Goal: Information Seeking & Learning: Learn about a topic

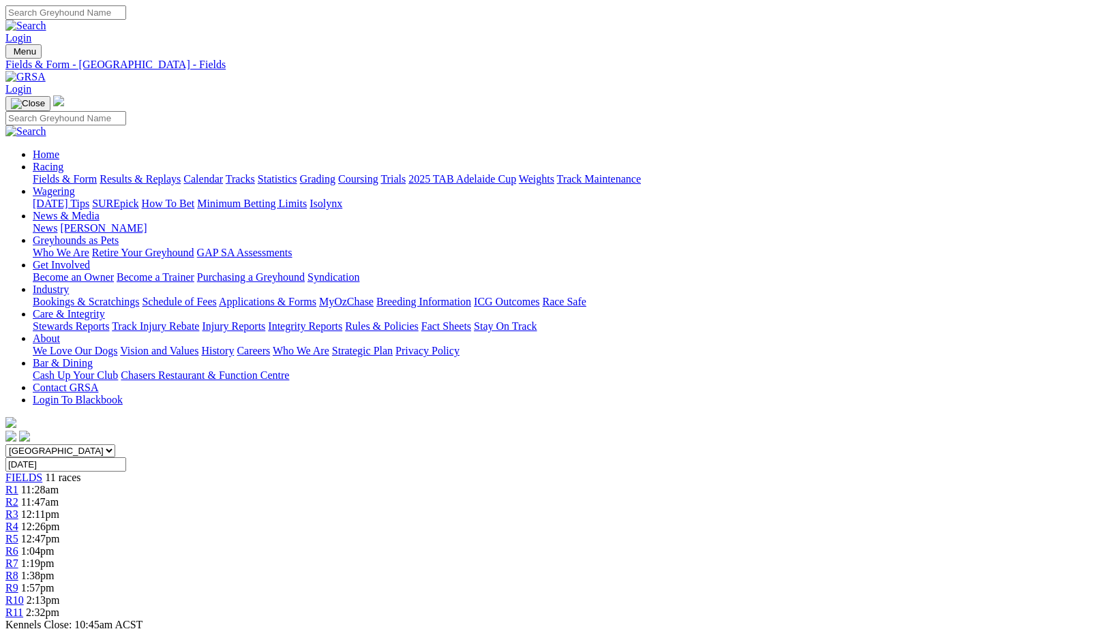
click at [181, 173] on link "Results & Replays" at bounding box center [140, 179] width 81 height 12
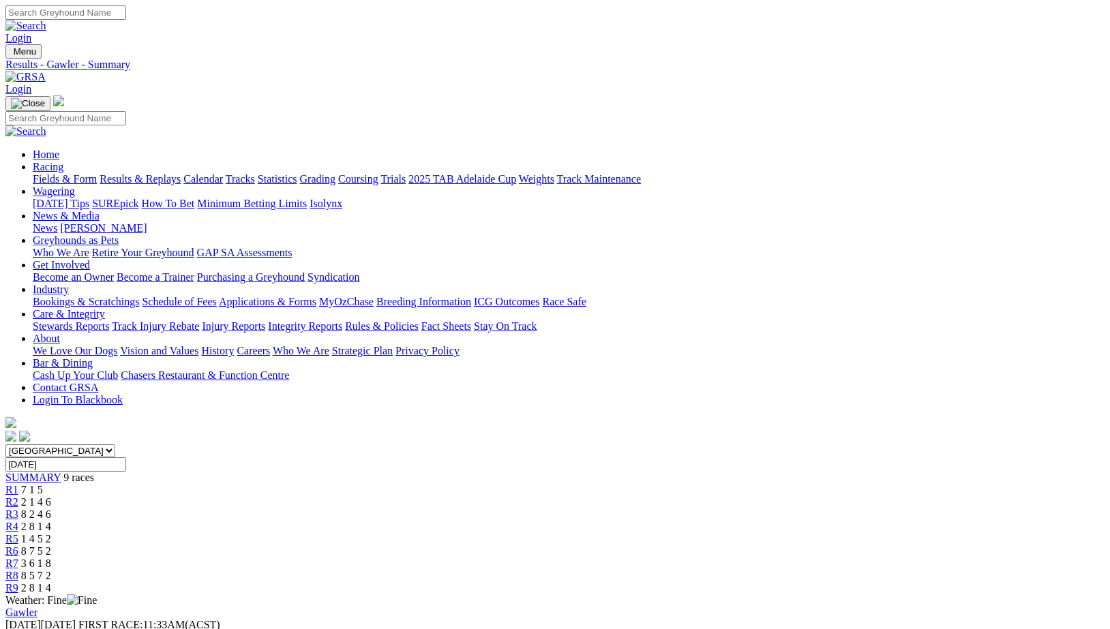
drag, startPoint x: 864, startPoint y: 304, endPoint x: 863, endPoint y: 285, distance: 19.1
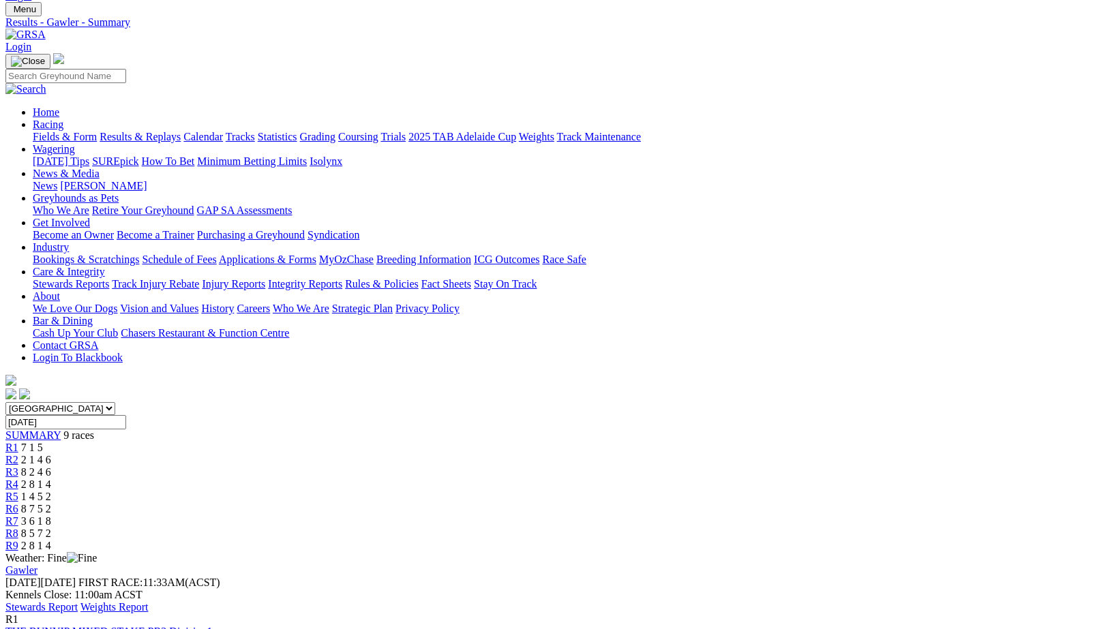
scroll to position [33, 0]
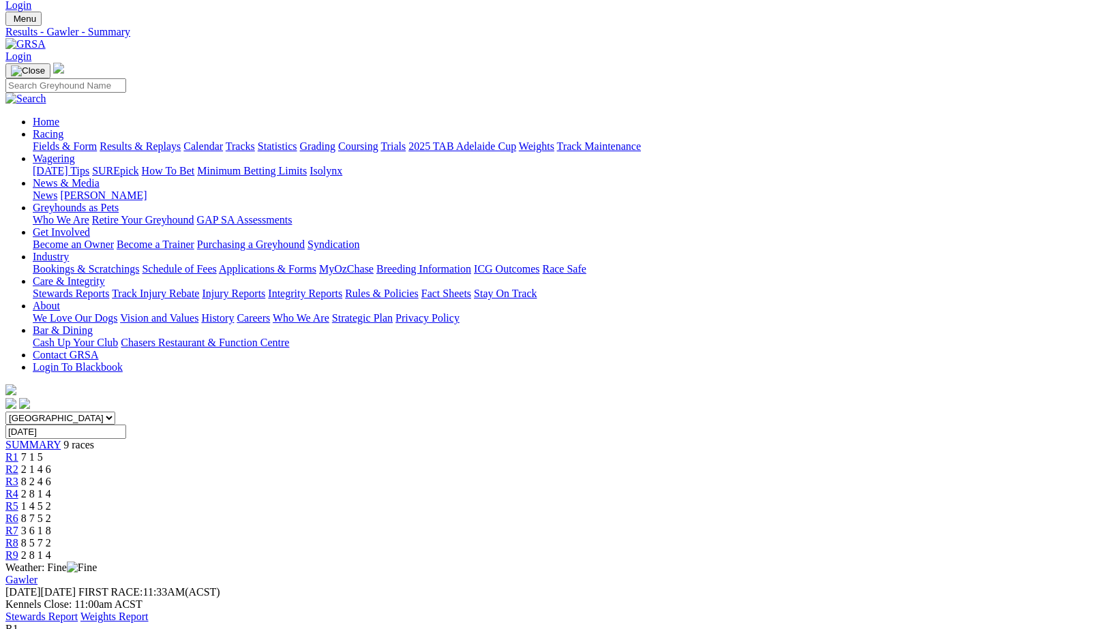
click at [342, 288] on link "Integrity Reports" at bounding box center [305, 294] width 74 height 12
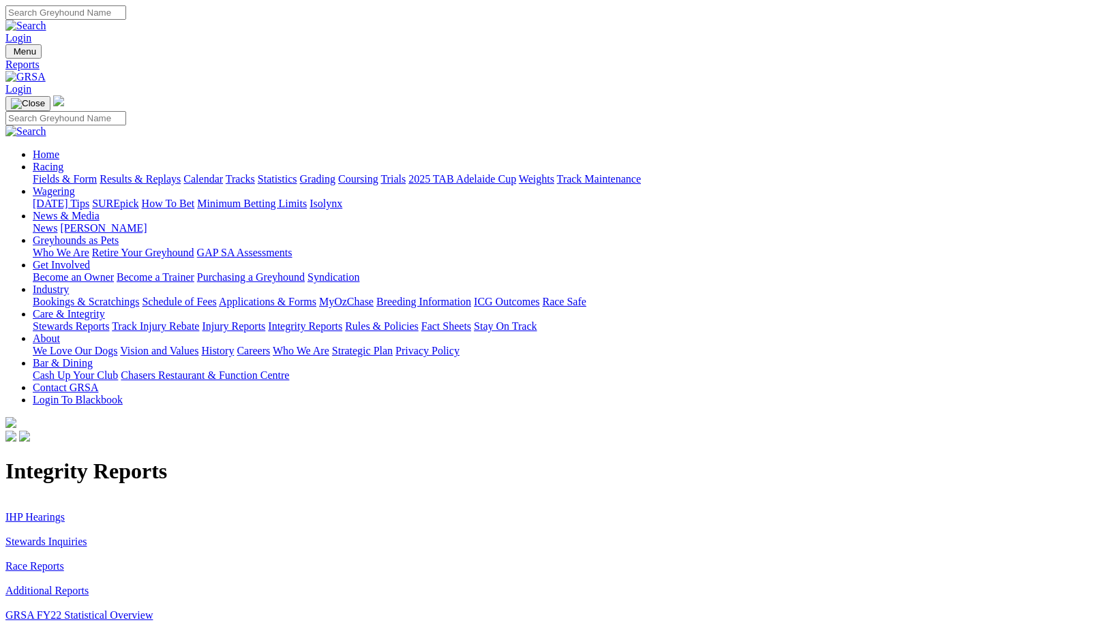
click at [87, 536] on link "Stewards Inquiries" at bounding box center [46, 542] width 82 height 12
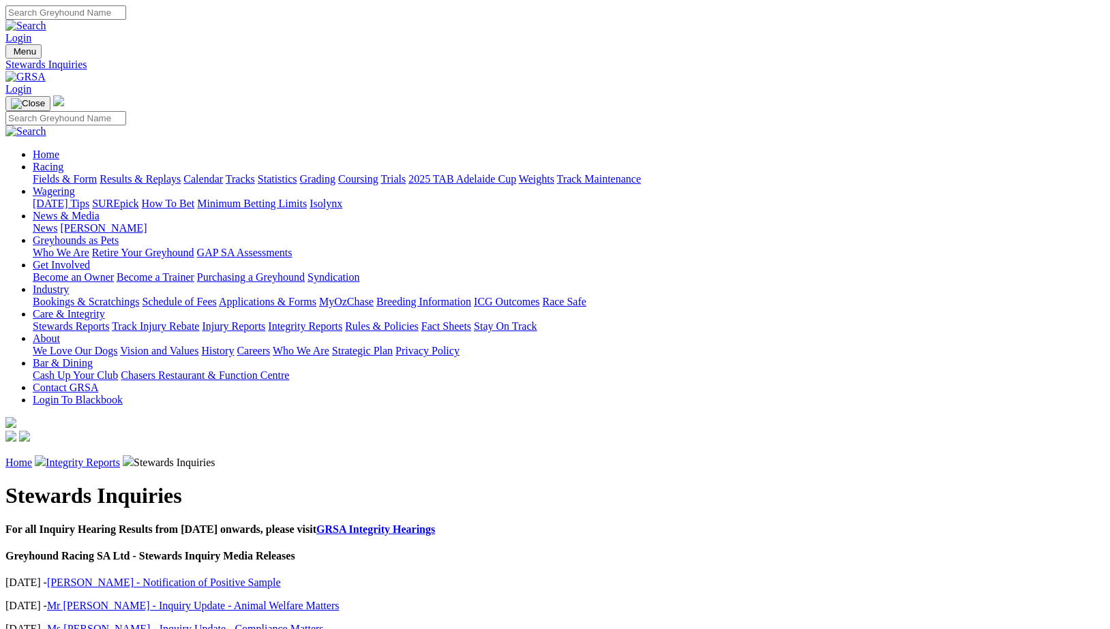
click at [63, 161] on link "Racing" at bounding box center [48, 167] width 31 height 12
click at [378, 173] on link "Coursing" at bounding box center [358, 179] width 40 height 12
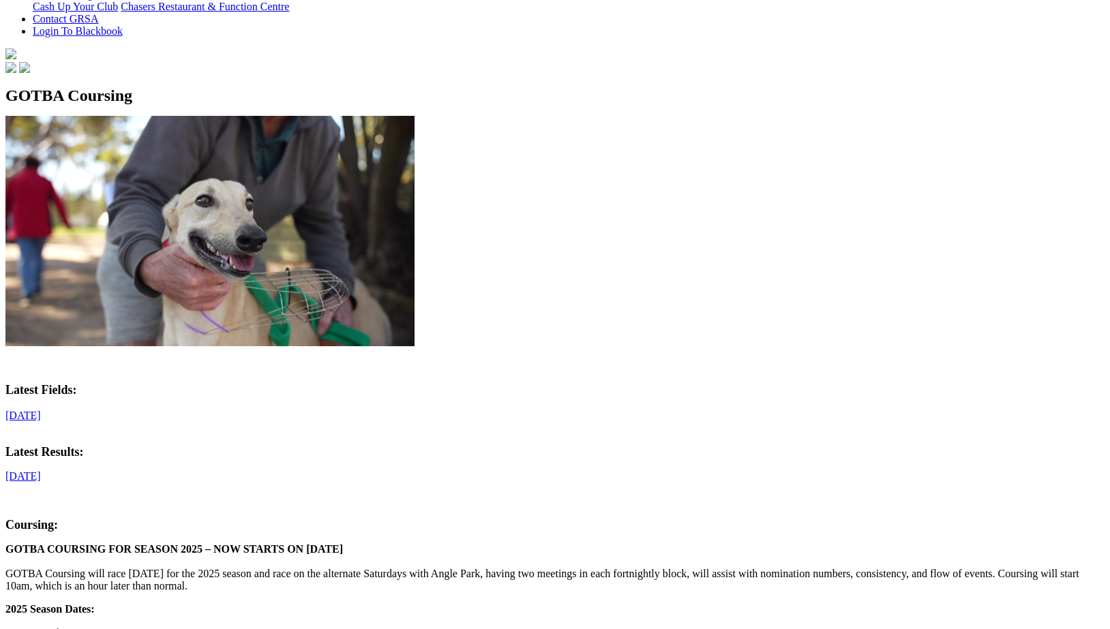
scroll to position [370, 0]
click at [41, 470] on link "[DATE]" at bounding box center [22, 476] width 35 height 12
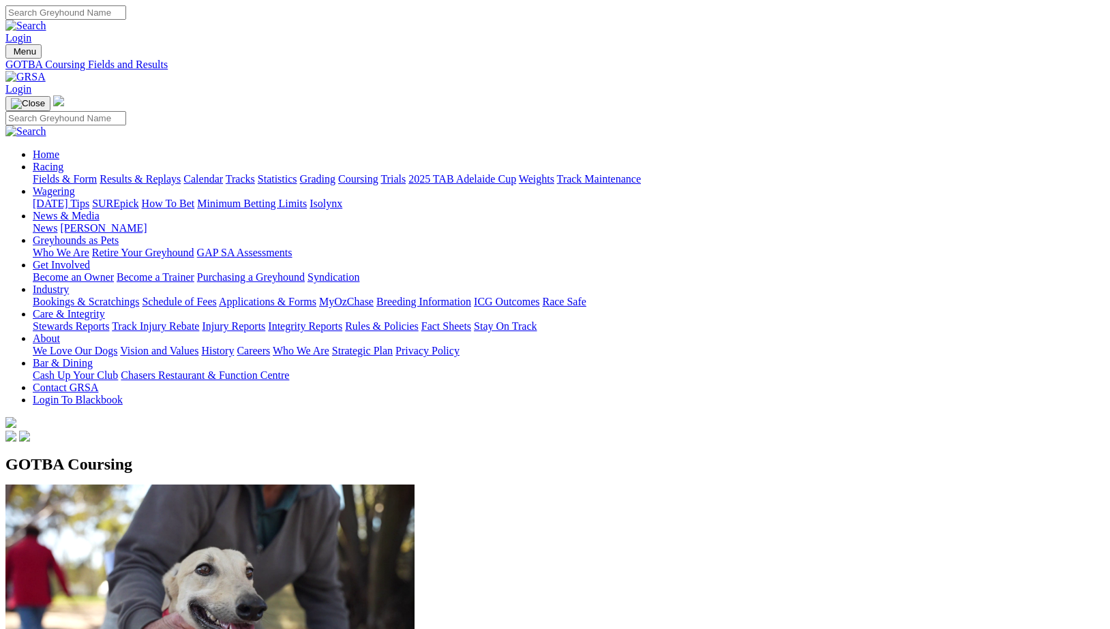
click at [516, 173] on link "2025 TAB Adelaide Cup" at bounding box center [462, 179] width 108 height 12
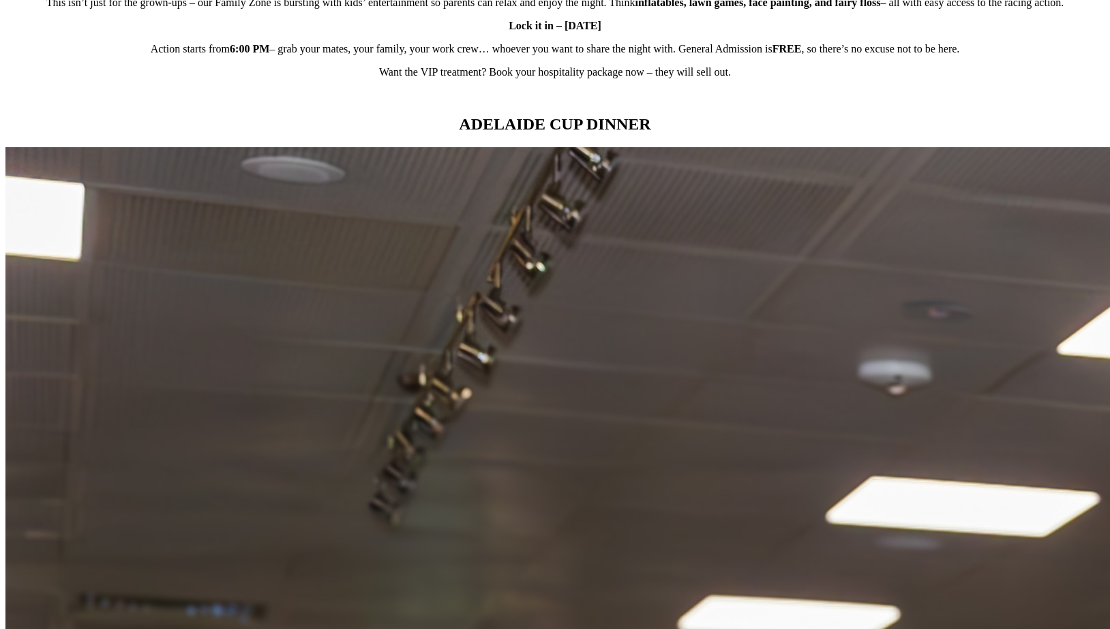
scroll to position [1234, 0]
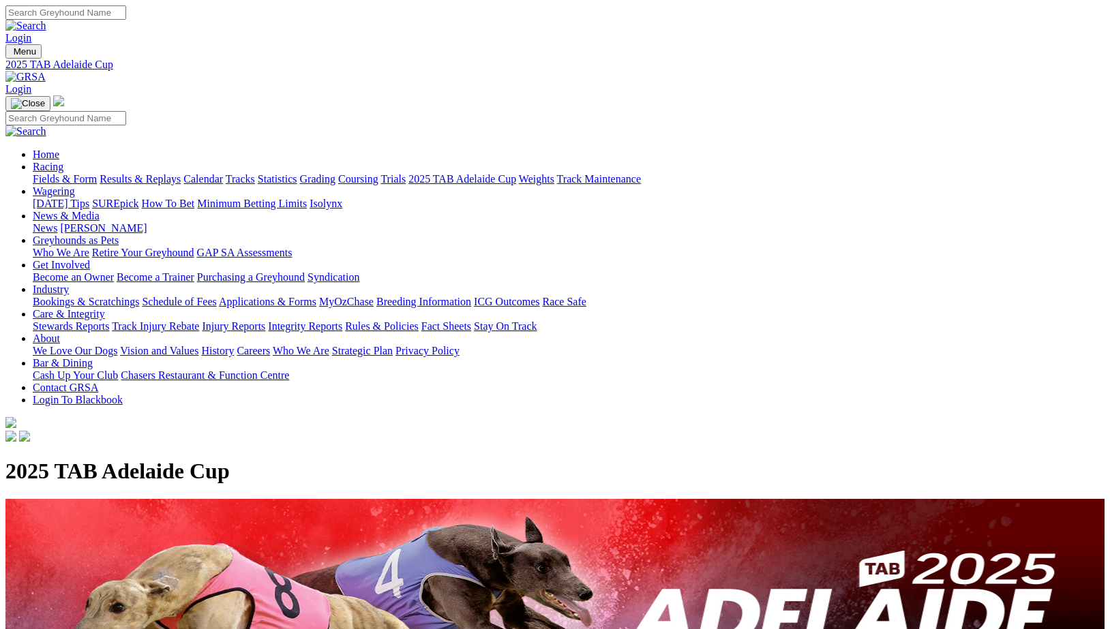
scroll to position [0, 0]
click at [100, 210] on link "News & Media" at bounding box center [66, 216] width 67 height 12
click at [147, 222] on link "[PERSON_NAME]" at bounding box center [103, 228] width 87 height 12
click at [89, 247] on link "Who We Are" at bounding box center [61, 253] width 57 height 12
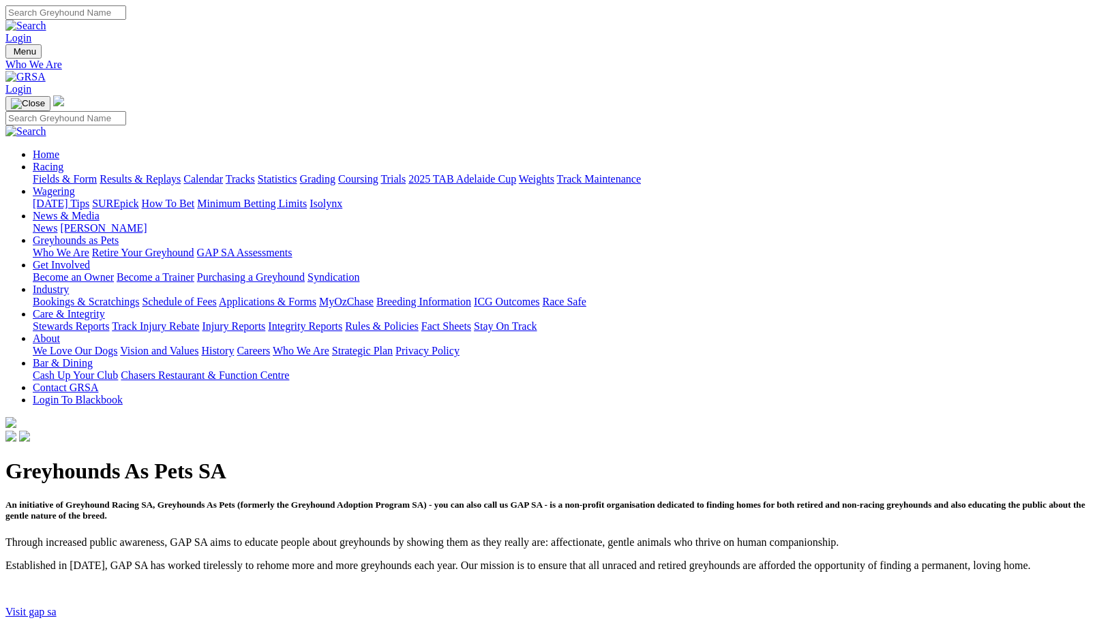
click at [57, 606] on link "Visit gap sa" at bounding box center [30, 612] width 51 height 12
